Goal: Share content: Share content

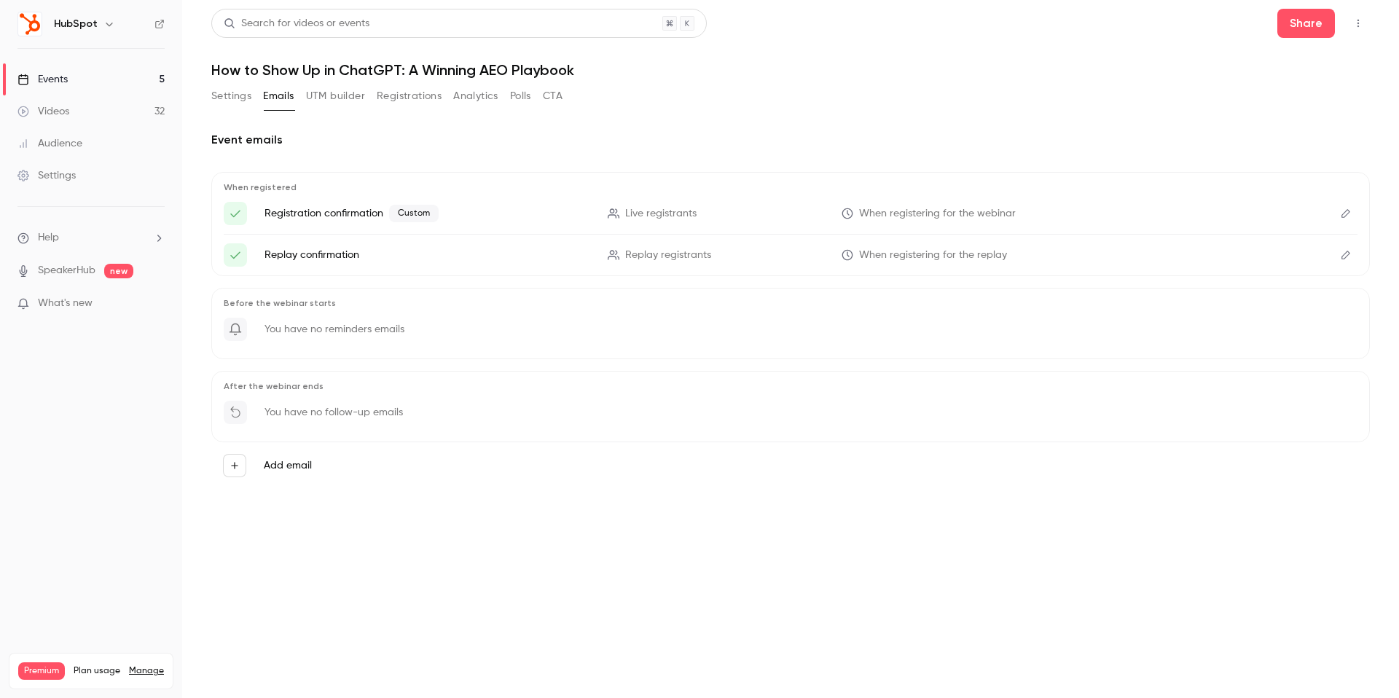
click at [112, 112] on link "Videos 32" at bounding box center [91, 111] width 182 height 32
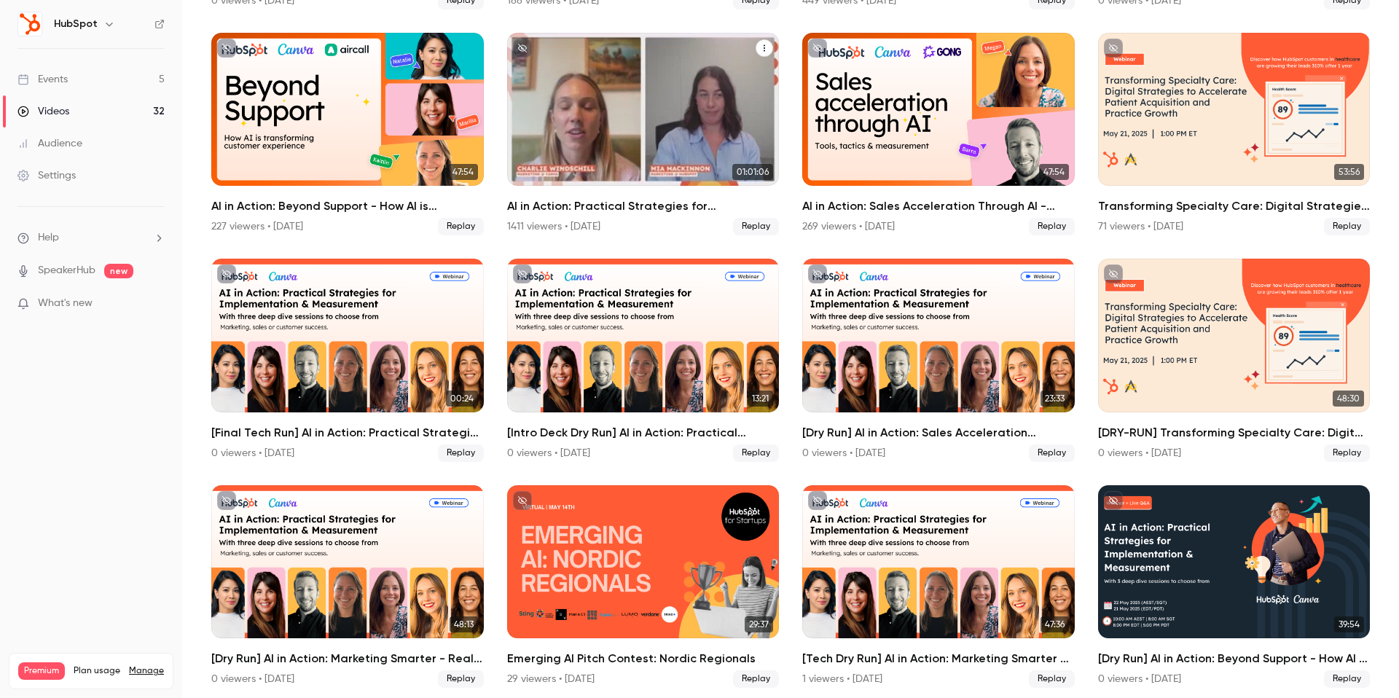
scroll to position [996, 0]
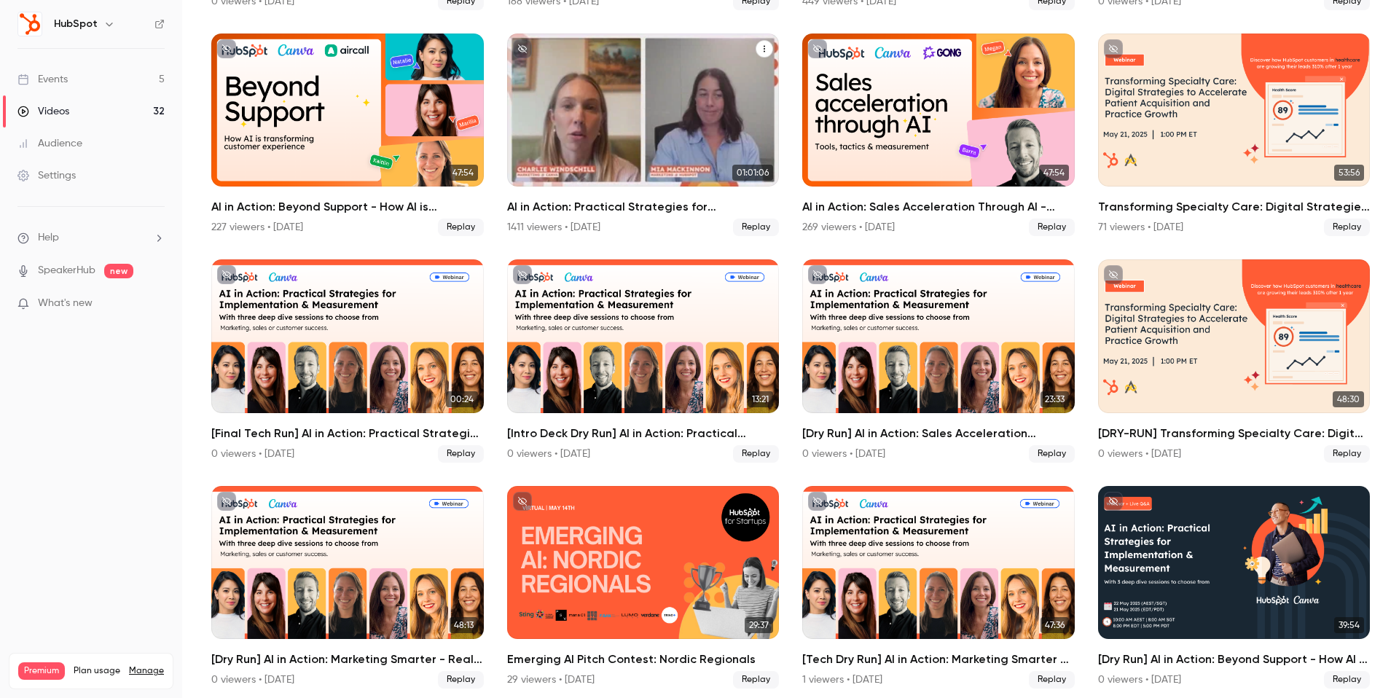
click at [660, 130] on div "AI in Action: Practical Strategies for Implementation & Measurement" at bounding box center [643, 110] width 273 height 153
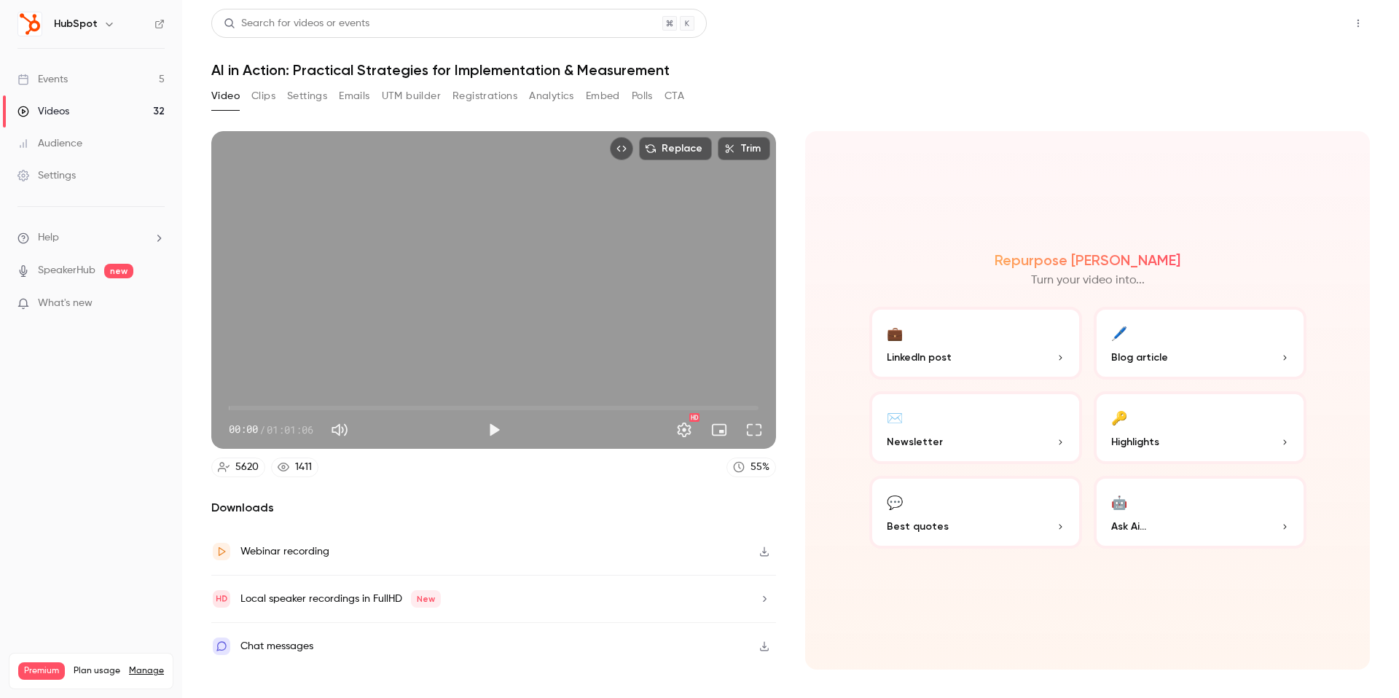
click at [1286, 28] on button "Share" at bounding box center [1307, 23] width 58 height 29
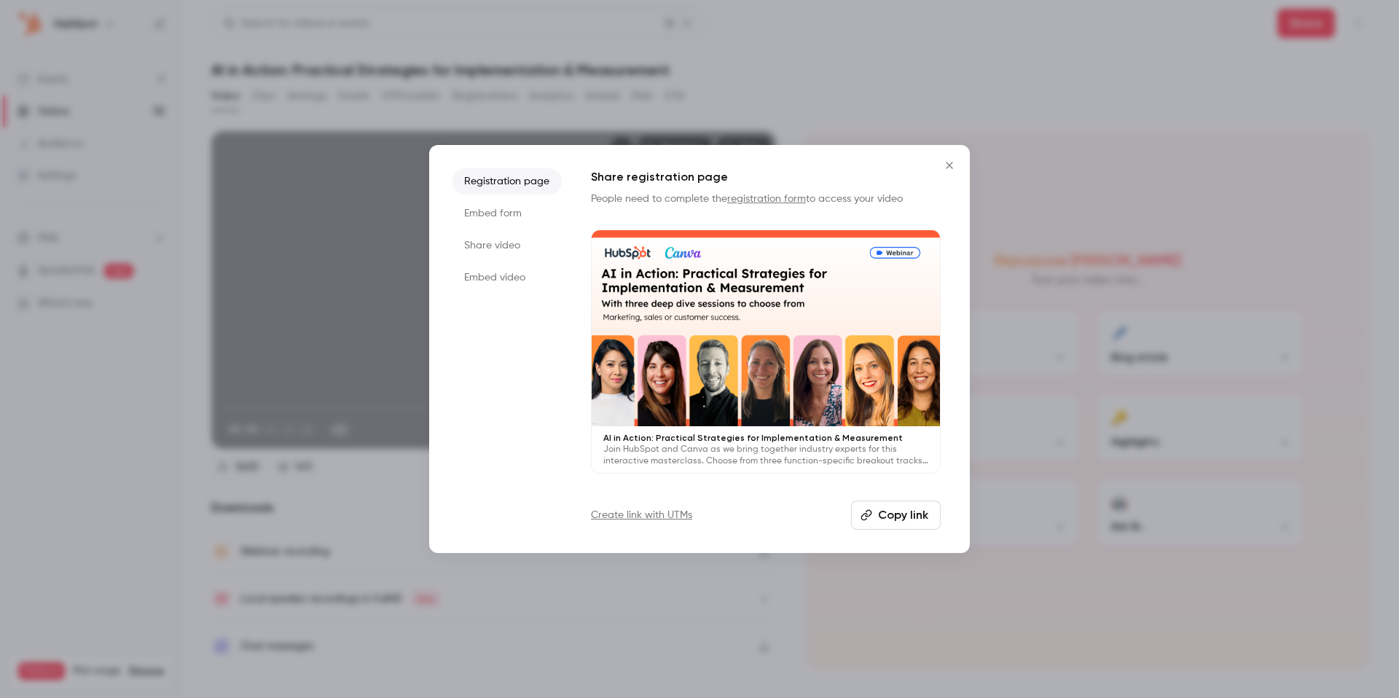
click at [930, 522] on button "Copy link" at bounding box center [896, 515] width 90 height 29
click at [950, 166] on icon "Close" at bounding box center [949, 165] width 7 height 7
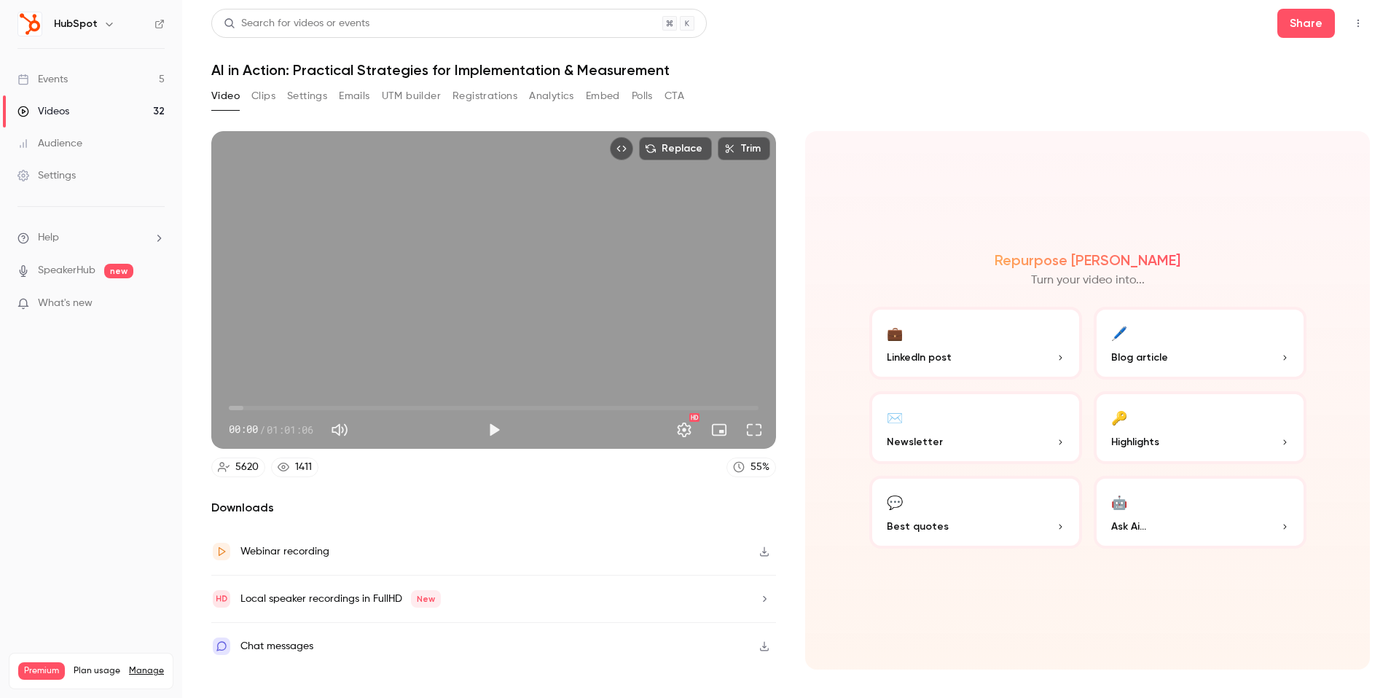
click at [121, 71] on link "Events 5" at bounding box center [91, 79] width 182 height 32
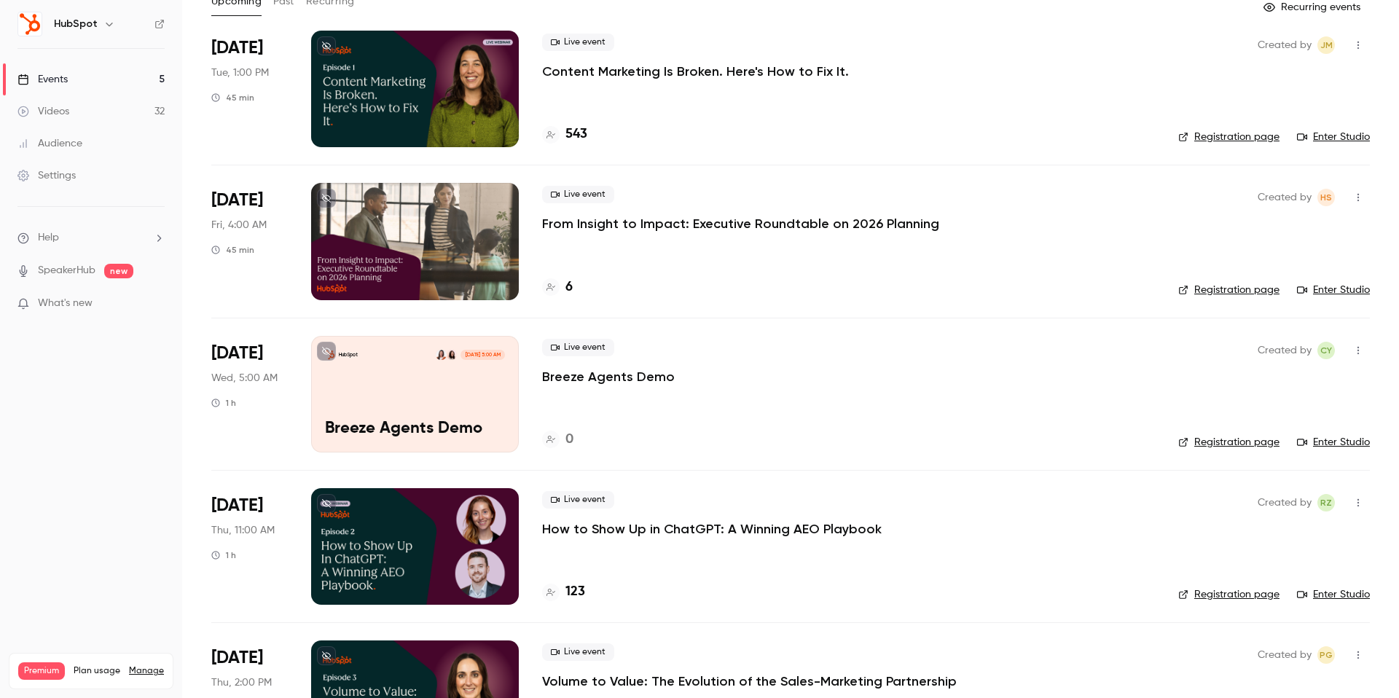
scroll to position [181, 0]
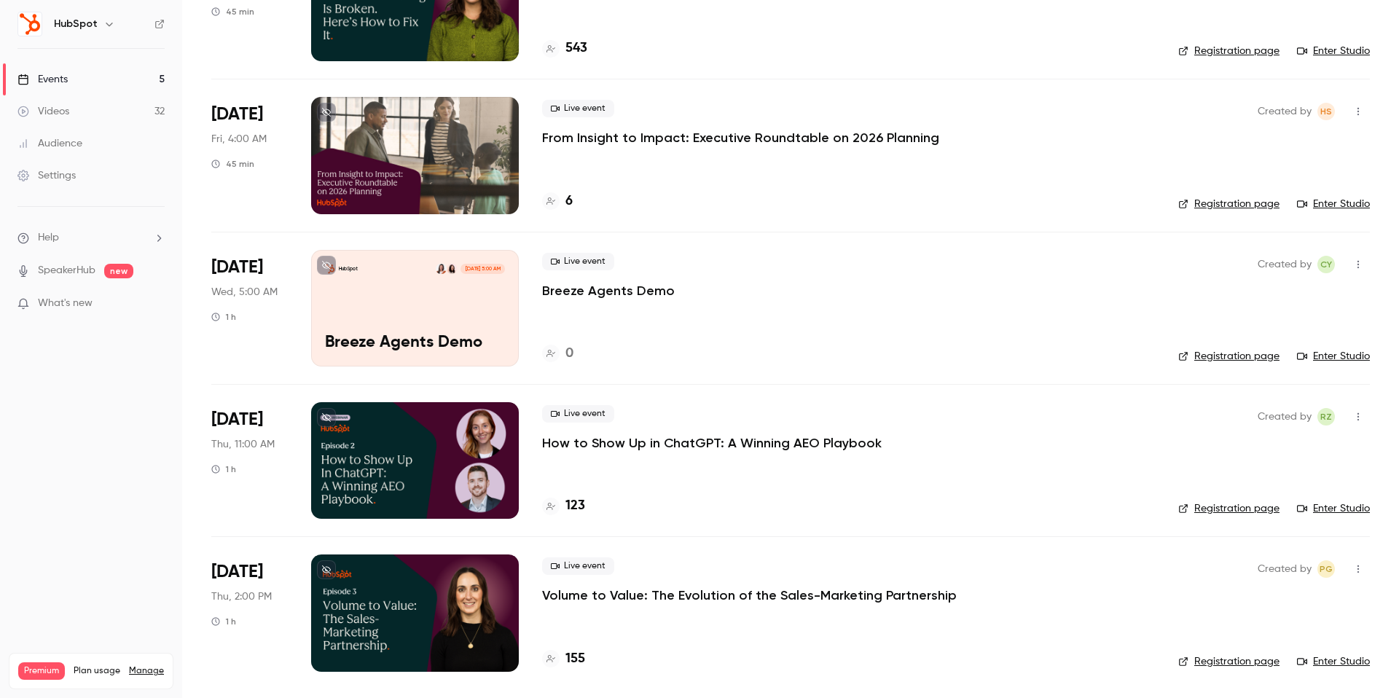
click at [653, 447] on p "How to Show Up in ChatGPT: A Winning AEO Playbook" at bounding box center [712, 442] width 340 height 17
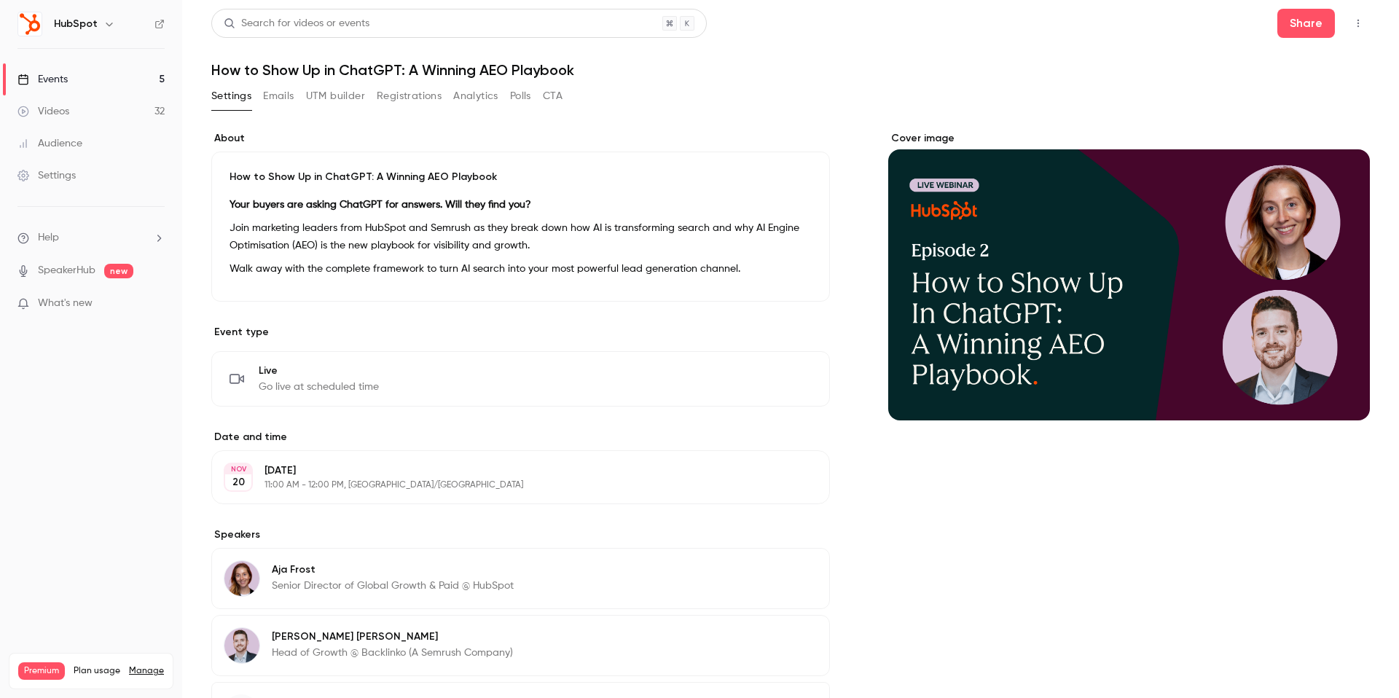
click at [771, 481] on icon "button" at bounding box center [777, 478] width 12 height 12
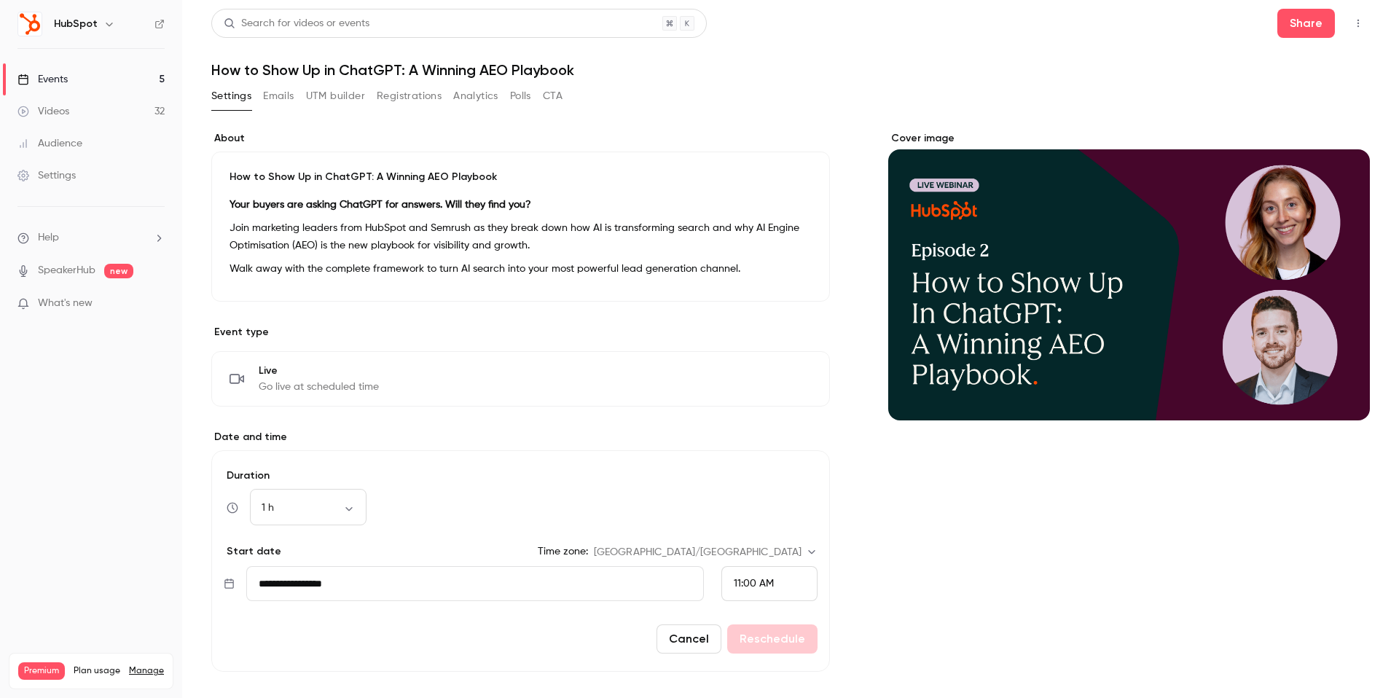
click at [58, 72] on div "Events" at bounding box center [42, 79] width 50 height 15
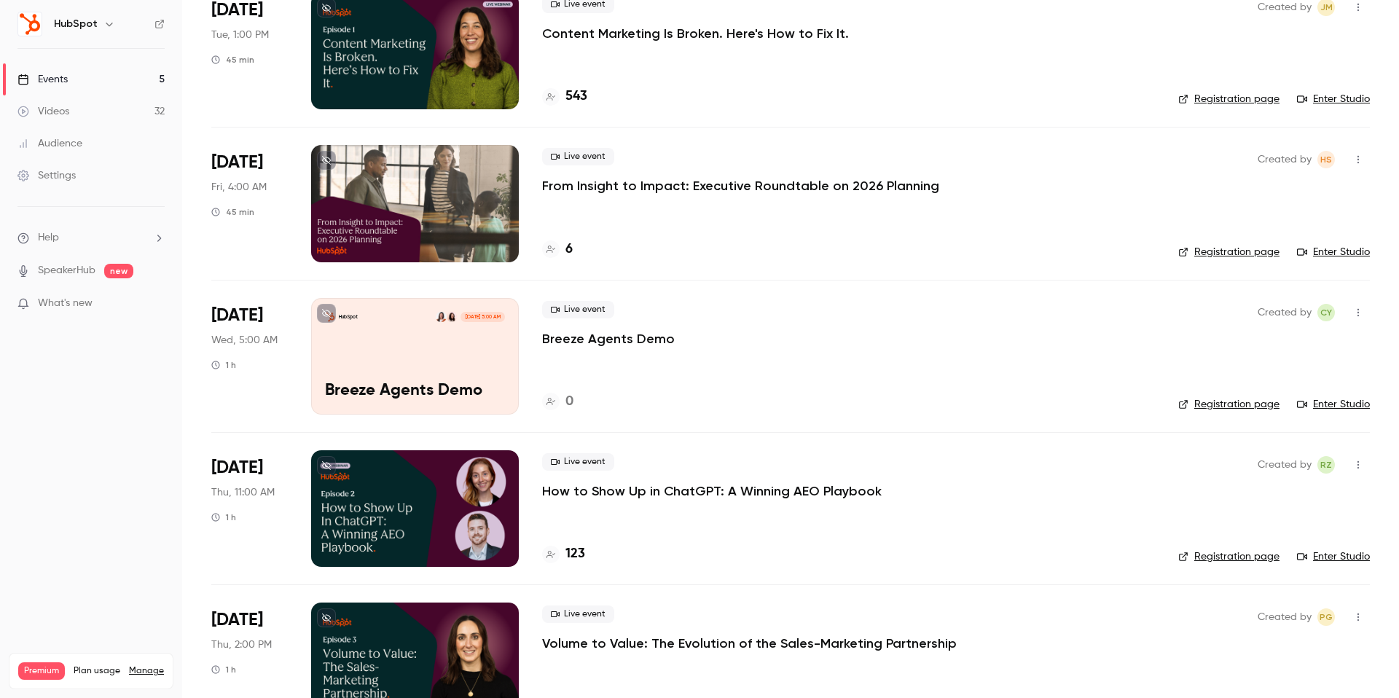
scroll to position [181, 0]
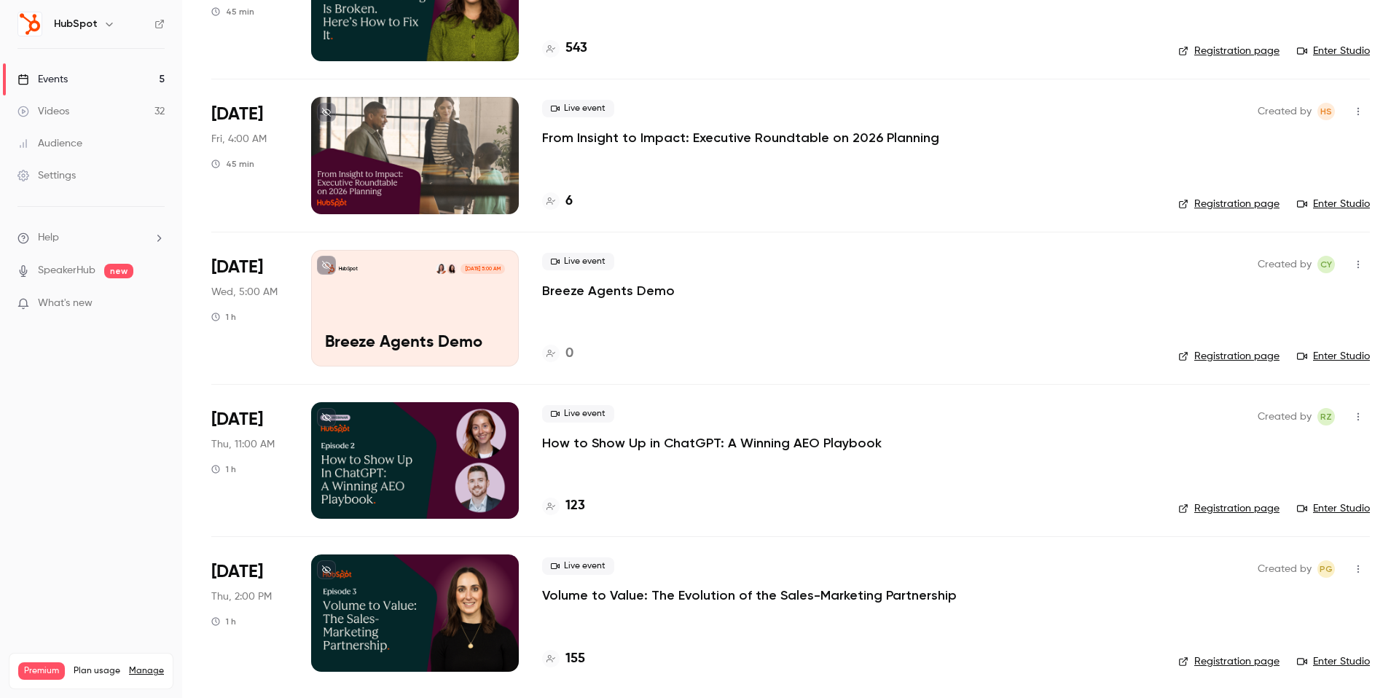
click at [671, 431] on div "Live event How to Show Up in ChatGPT: A Winning AEO Playbook" at bounding box center [848, 428] width 613 height 47
click at [667, 437] on p "How to Show Up in ChatGPT: A Winning AEO Playbook" at bounding box center [712, 442] width 340 height 17
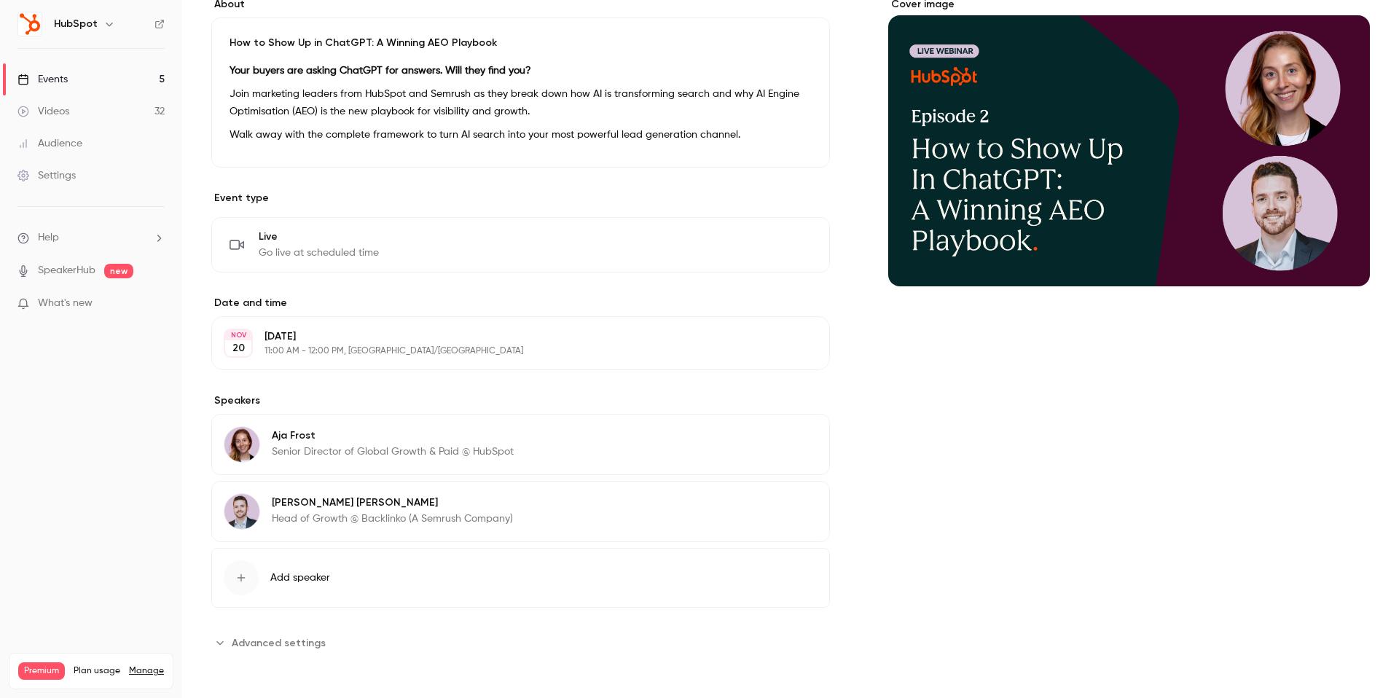
click at [1082, 547] on div "Cover image" at bounding box center [1129, 325] width 482 height 657
